Goal: Complete application form

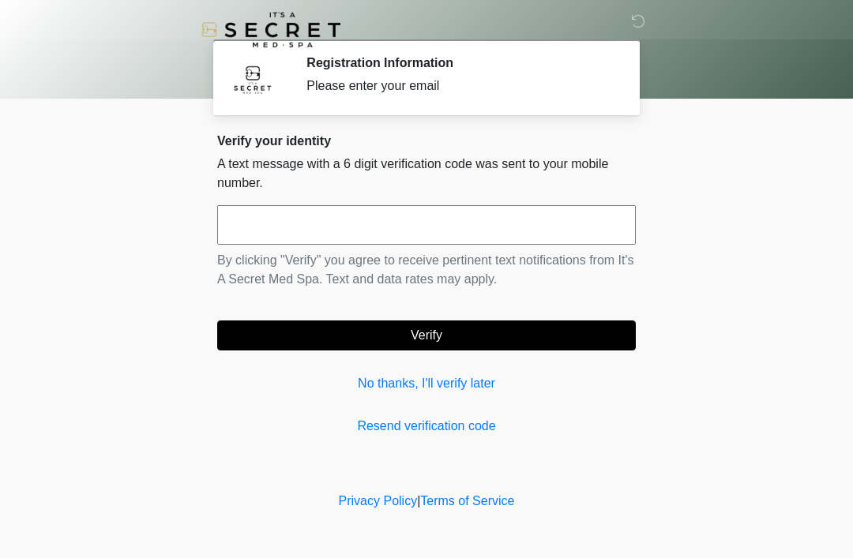
click at [434, 235] on input "text" at bounding box center [426, 224] width 418 height 39
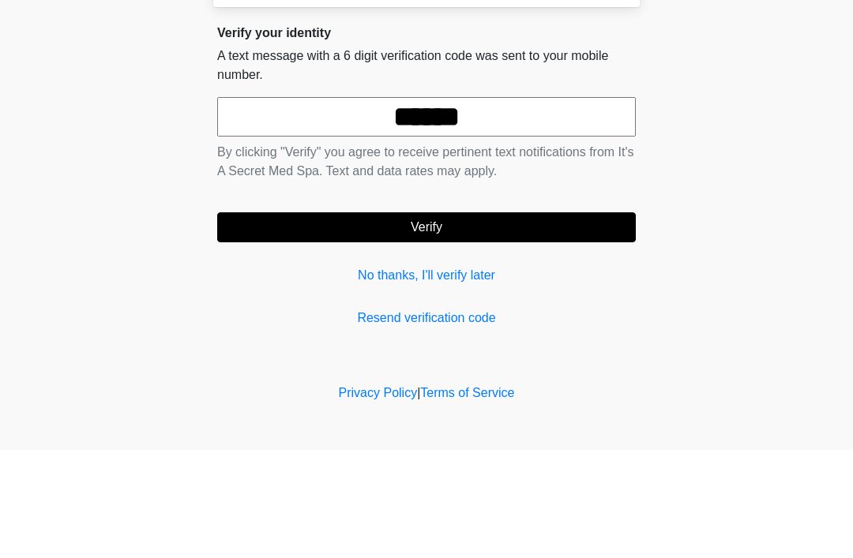
type input "******"
click at [513, 321] on button "Verify" at bounding box center [426, 336] width 418 height 30
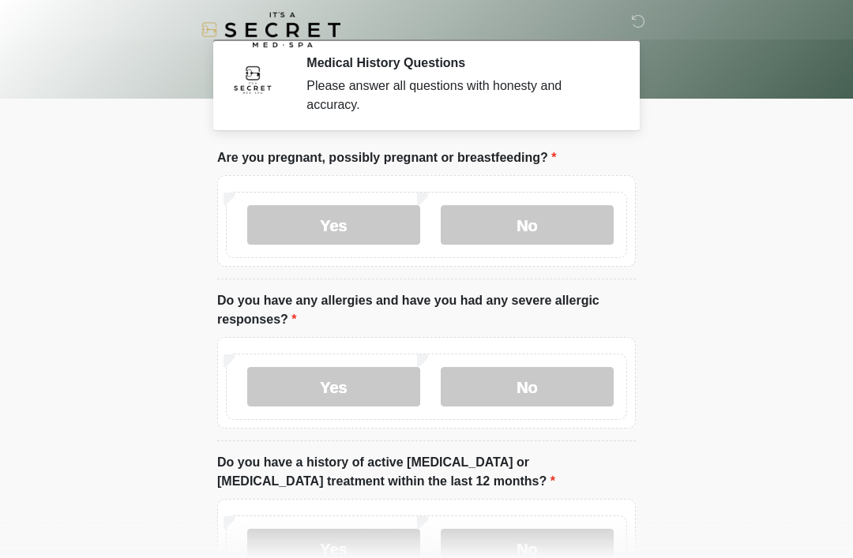
click at [537, 216] on label "No" at bounding box center [527, 224] width 173 height 39
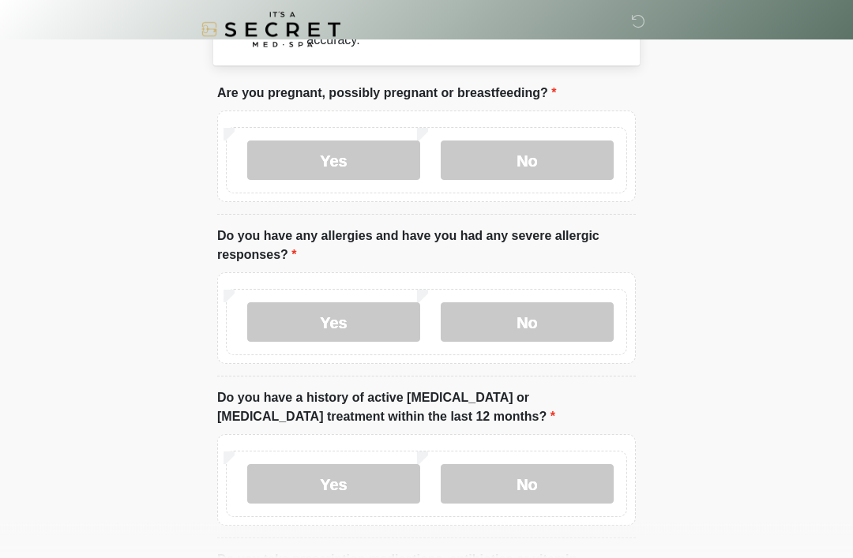
scroll to position [65, 0]
click at [566, 321] on label "No" at bounding box center [527, 321] width 173 height 39
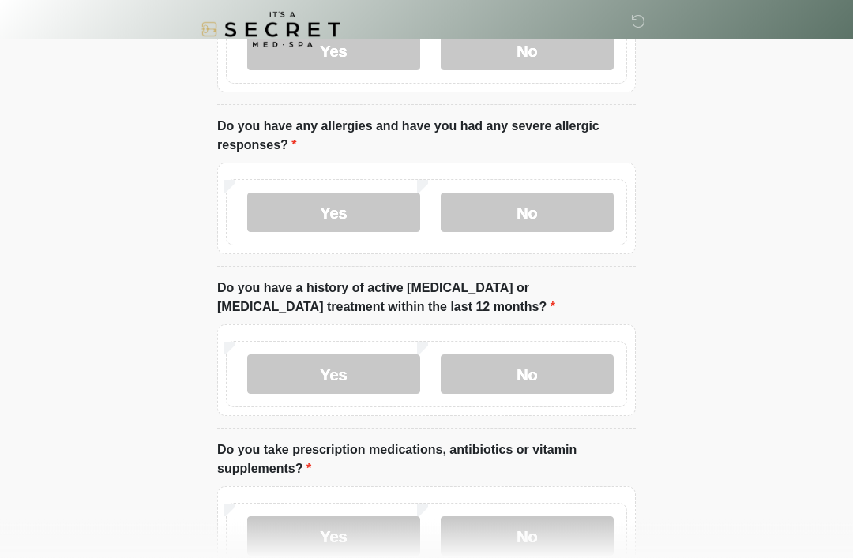
scroll to position [174, 0]
click at [568, 370] on label "No" at bounding box center [527, 374] width 173 height 39
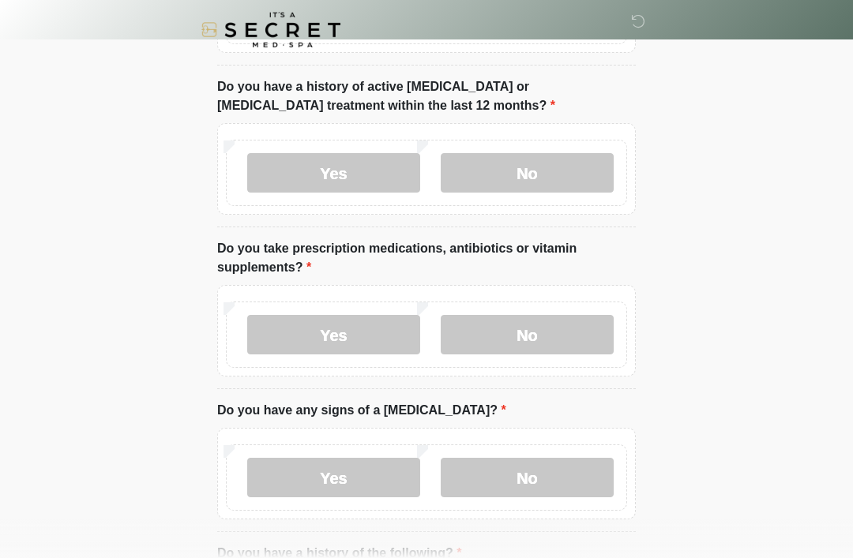
scroll to position [377, 0]
click at [340, 330] on label "Yes" at bounding box center [333, 333] width 173 height 39
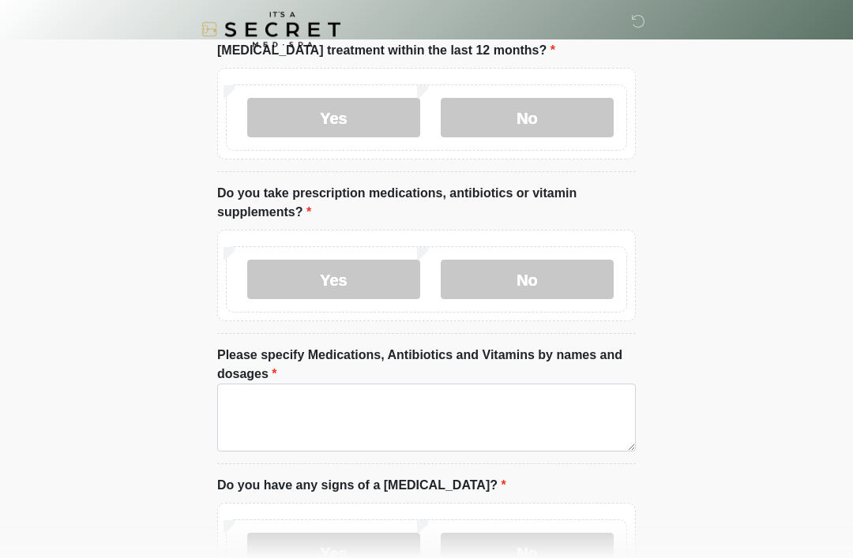
scroll to position [431, 0]
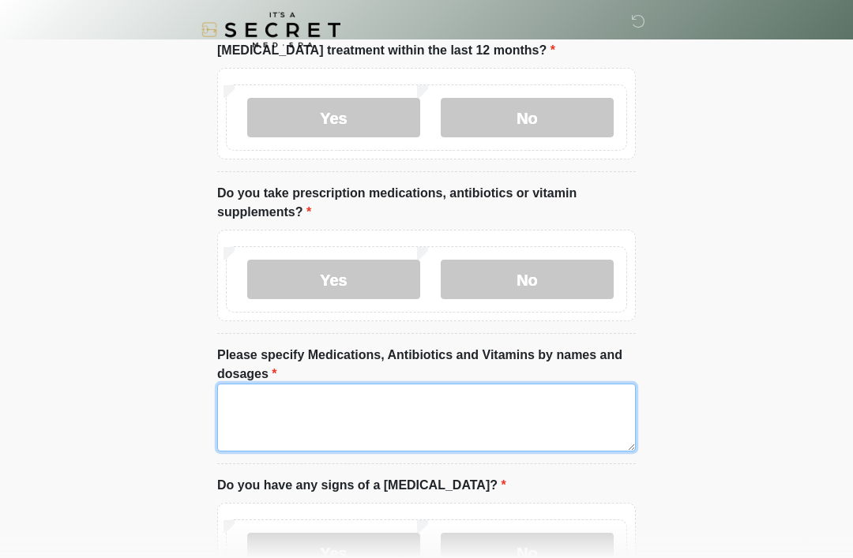
click at [454, 416] on textarea "Please specify Medications, Antibiotics and Vitamins by names and dosages" at bounding box center [426, 418] width 418 height 68
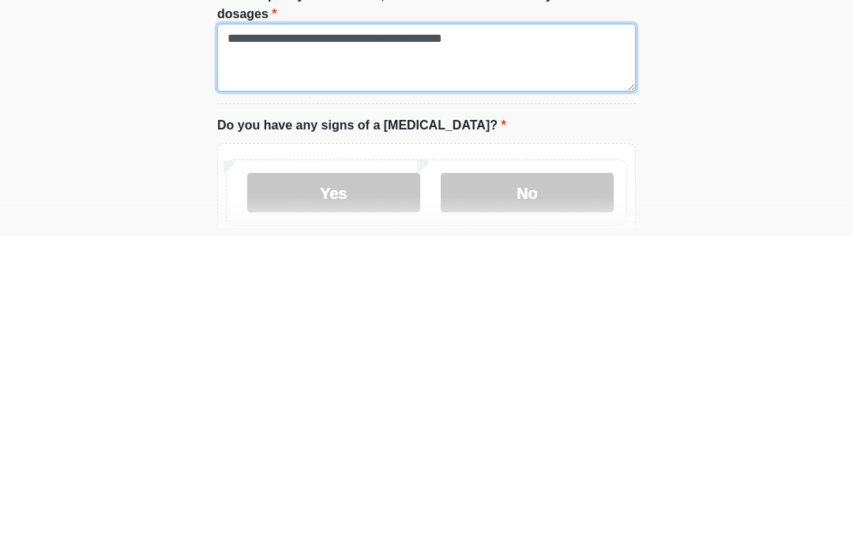
scroll to position [470, 0]
type textarea "**********"
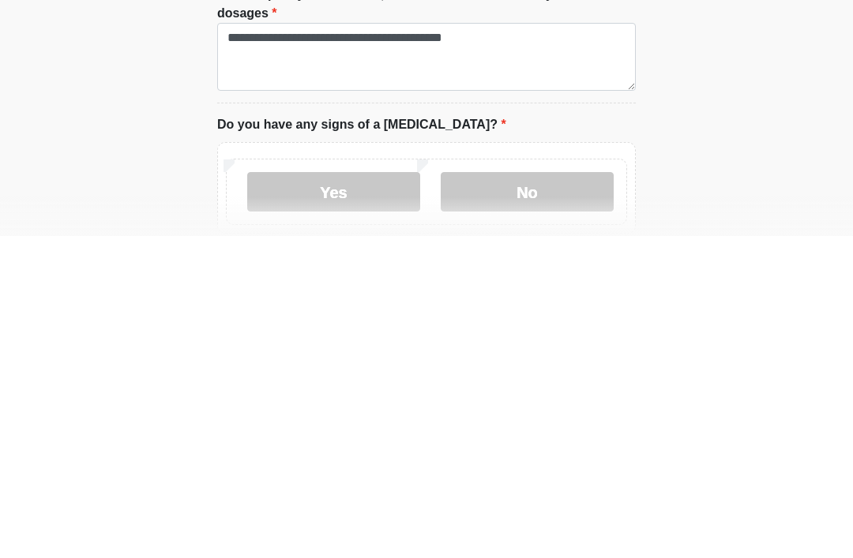
click at [542, 494] on label "No" at bounding box center [527, 513] width 173 height 39
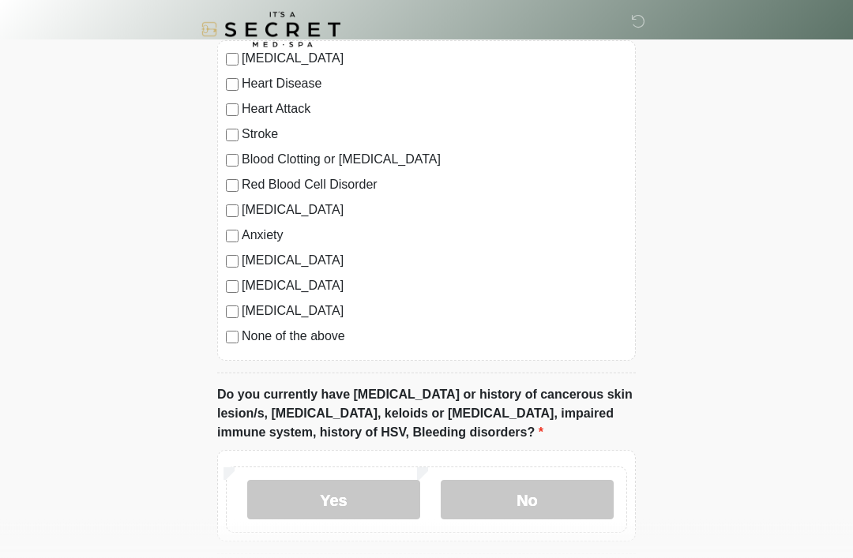
scroll to position [1056, 0]
click at [243, 257] on label "[MEDICAL_DATA]" at bounding box center [434, 260] width 385 height 19
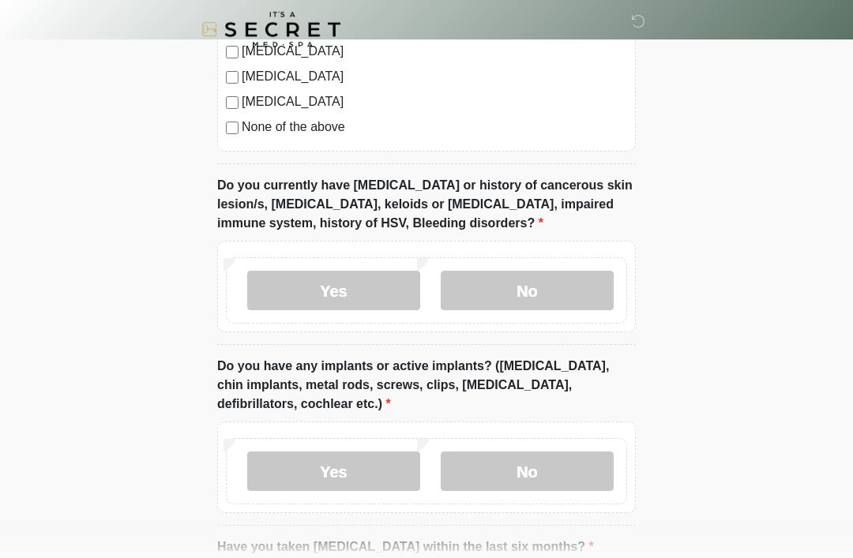
scroll to position [1266, 0]
click at [560, 280] on label "No" at bounding box center [527, 289] width 173 height 39
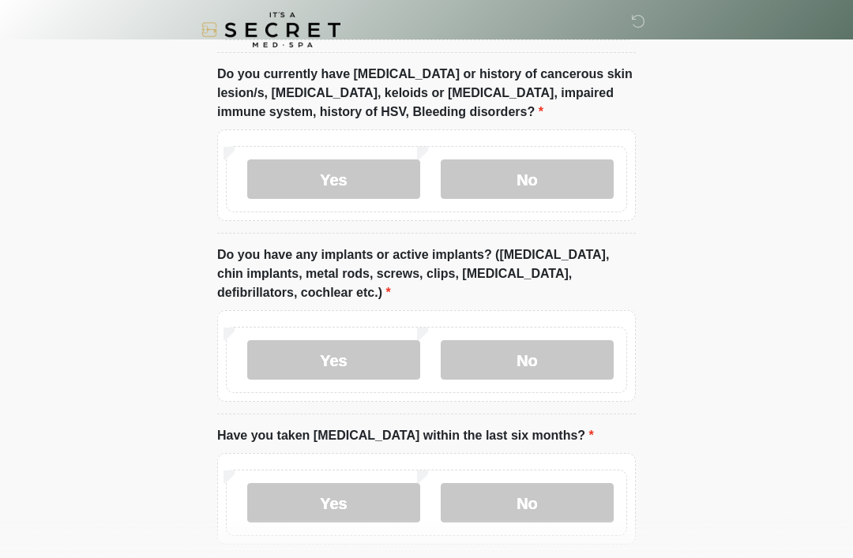
scroll to position [1378, 0]
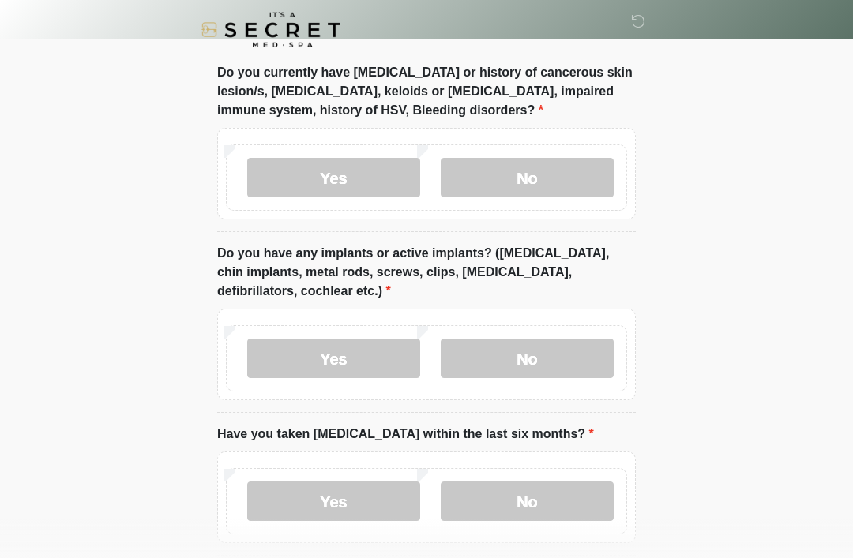
click at [568, 354] on label "No" at bounding box center [527, 358] width 173 height 39
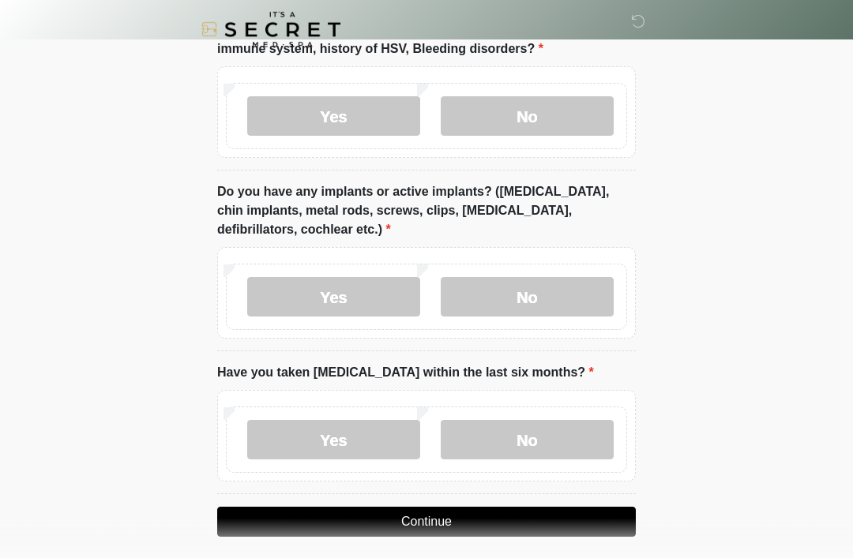
scroll to position [1449, 0]
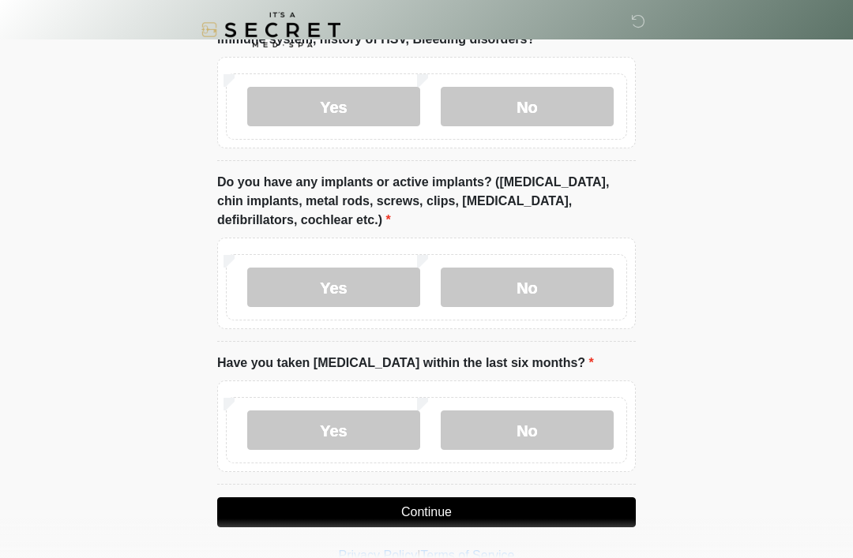
click at [549, 424] on label "No" at bounding box center [527, 430] width 173 height 39
click at [472, 510] on button "Continue" at bounding box center [426, 512] width 418 height 30
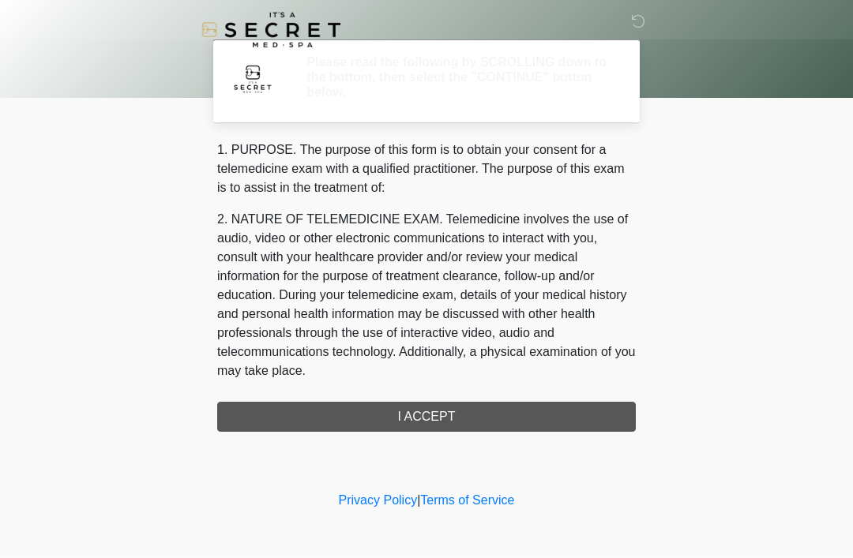
scroll to position [0, 0]
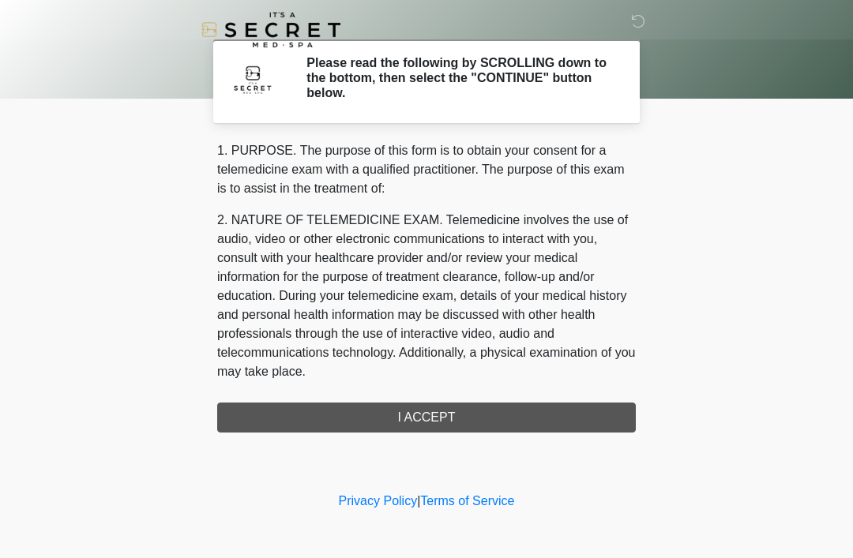
click at [471, 417] on div "1. PURPOSE. The purpose of this form is to obtain your consent for a telemedici…" at bounding box center [426, 286] width 418 height 291
click at [460, 417] on div "1. PURPOSE. The purpose of this form is to obtain your consent for a telemedici…" at bounding box center [426, 286] width 418 height 291
click at [446, 413] on div "1. PURPOSE. The purpose of this form is to obtain your consent for a telemedici…" at bounding box center [426, 286] width 418 height 291
click at [451, 416] on div "1. PURPOSE. The purpose of this form is to obtain your consent for a telemedici…" at bounding box center [426, 286] width 418 height 291
click at [450, 416] on div "1. PURPOSE. The purpose of this form is to obtain your consent for a telemedici…" at bounding box center [426, 286] width 418 height 291
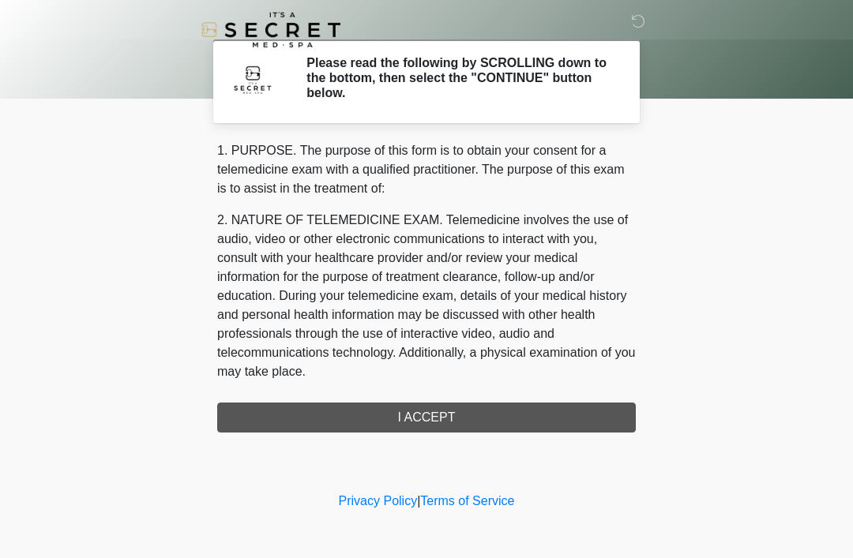
click at [461, 420] on div "1. PURPOSE. The purpose of this form is to obtain your consent for a telemedici…" at bounding box center [426, 286] width 418 height 291
click at [467, 429] on div "1. PURPOSE. The purpose of this form is to obtain your consent for a telemedici…" at bounding box center [426, 286] width 418 height 291
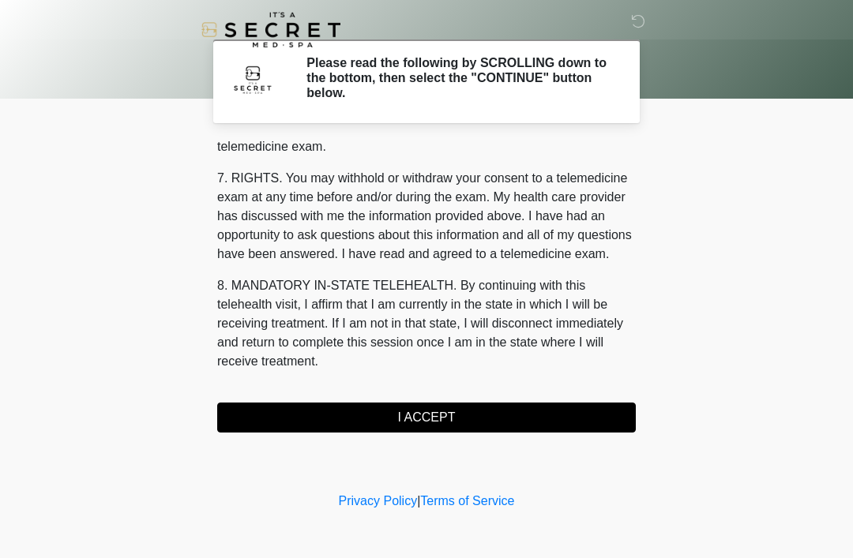
click at [455, 416] on button "I ACCEPT" at bounding box center [426, 418] width 418 height 30
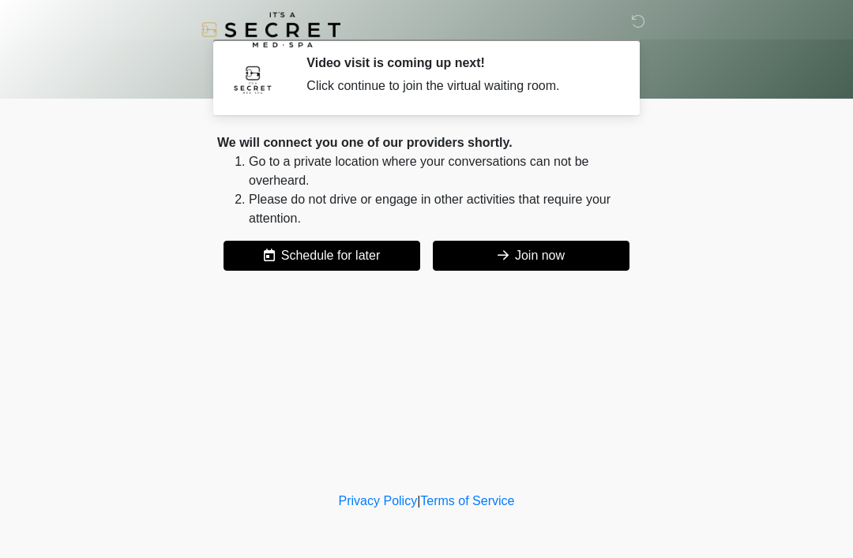
click at [546, 255] on button "Join now" at bounding box center [531, 256] width 197 height 30
